Goal: Transaction & Acquisition: Purchase product/service

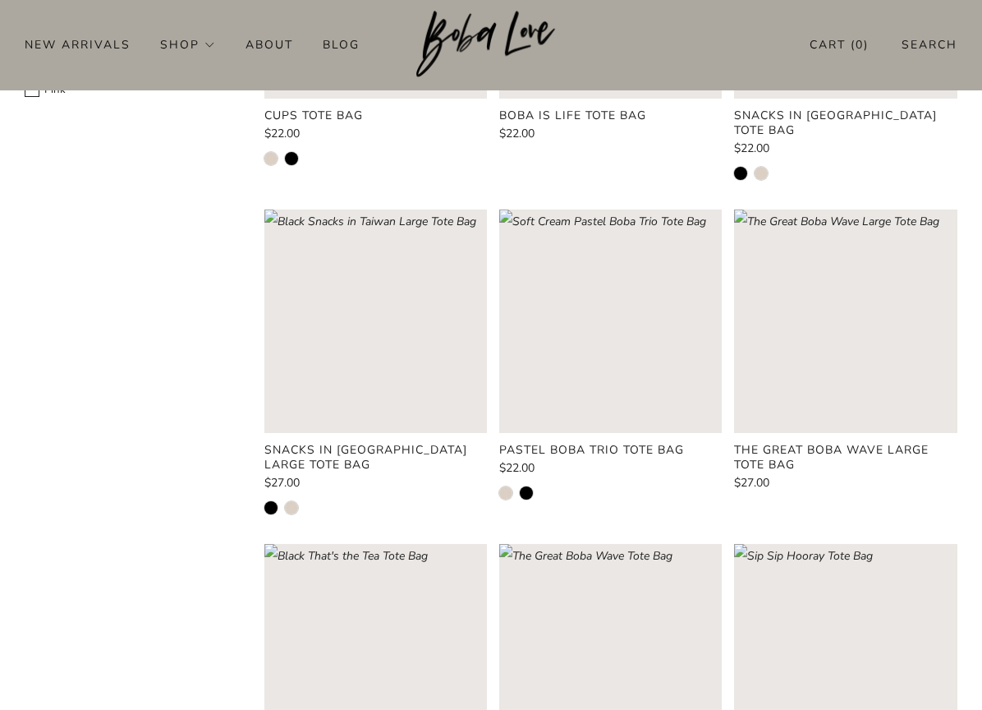
scroll to position [219, 0]
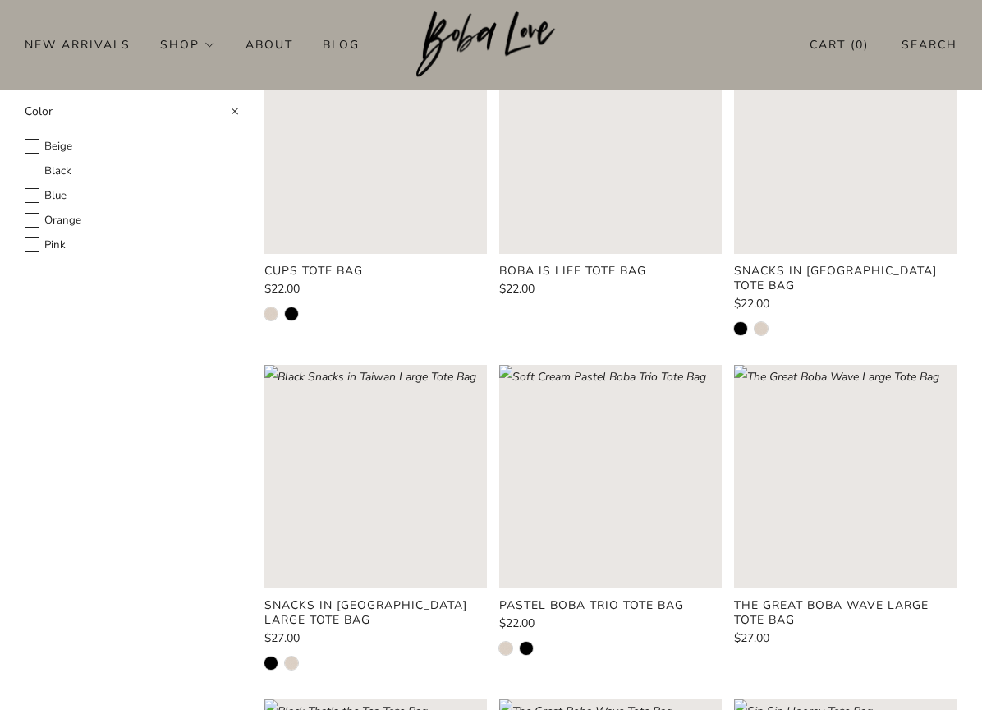
click at [407, 218] on rect "Loading image: Soft Cream Cups Tote Bag" at bounding box center [375, 141] width 223 height 223
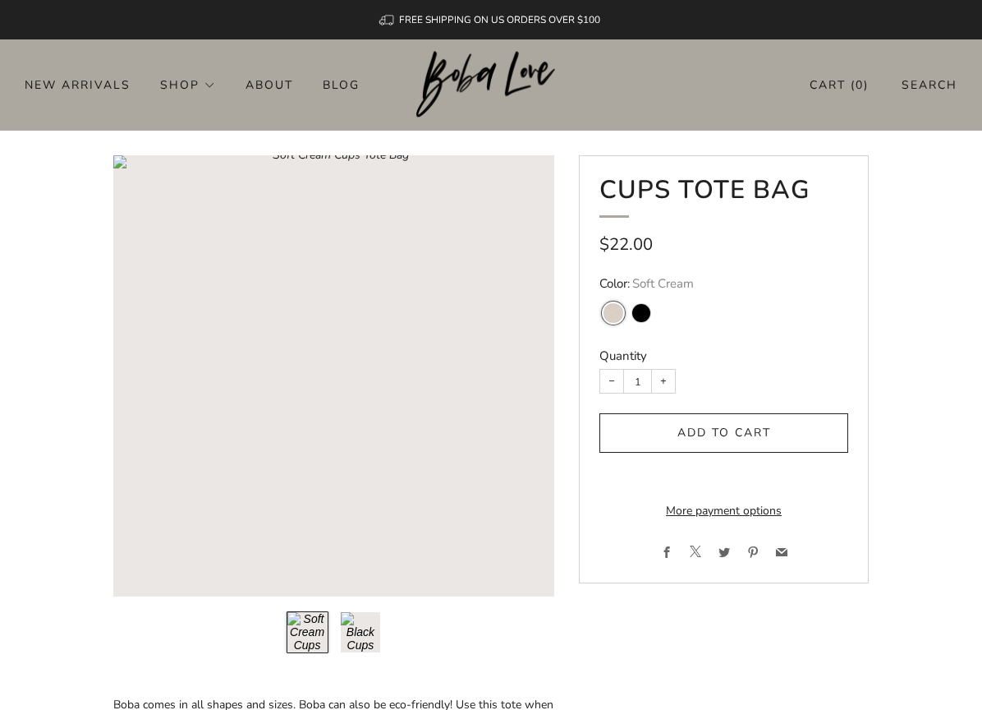
click at [360, 628] on button "Load image into Gallery viewer, 2\a" at bounding box center [361, 632] width 42 height 42
click at [311, 628] on button "Load image into Gallery viewer, 1\a" at bounding box center [308, 632] width 42 height 42
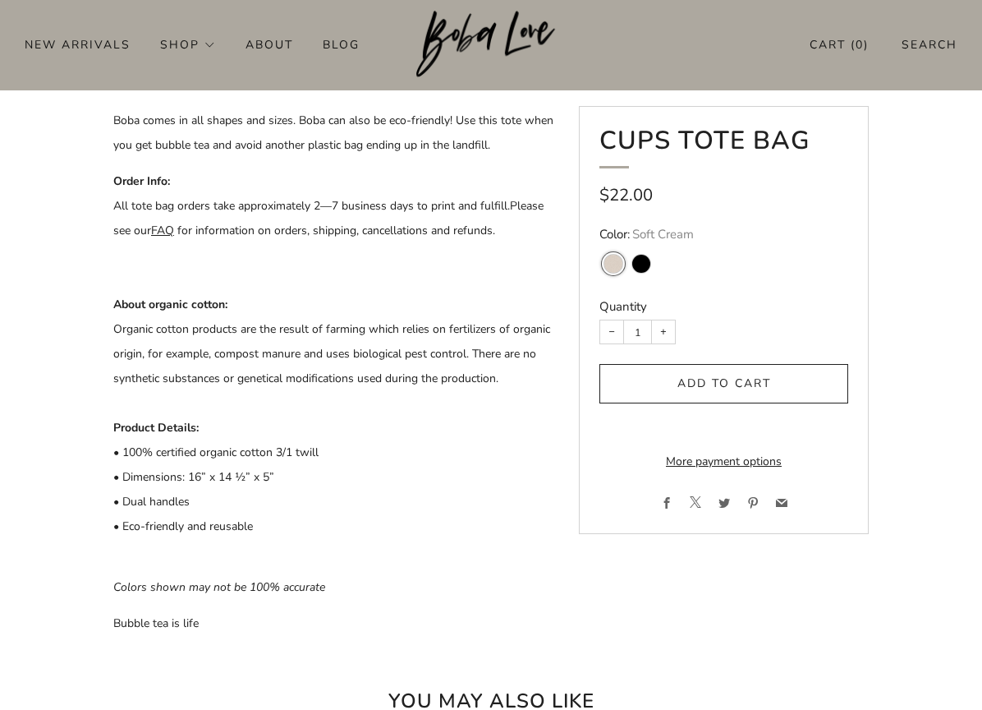
scroll to position [602, 0]
